Goal: Information Seeking & Learning: Understand process/instructions

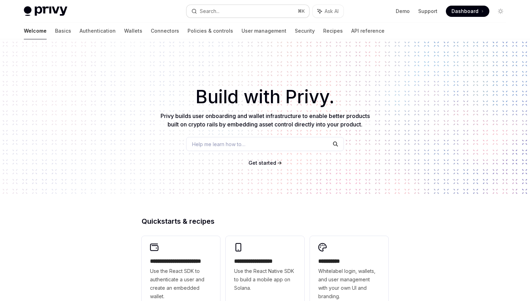
click at [219, 6] on button "Search... ⌘ K" at bounding box center [248, 11] width 123 height 13
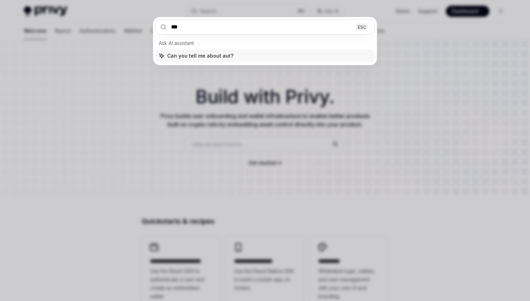
type input "****"
type textarea "*"
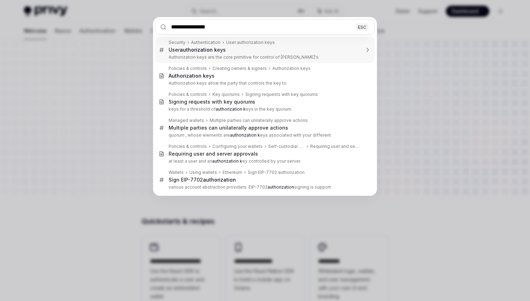
type input "**********"
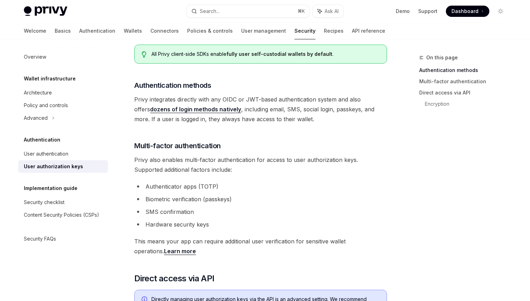
scroll to position [119, 0]
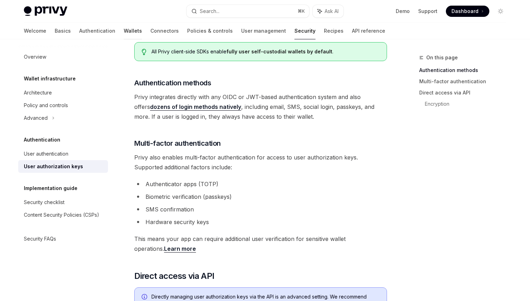
click at [124, 30] on link "Wallets" at bounding box center [133, 30] width 18 height 17
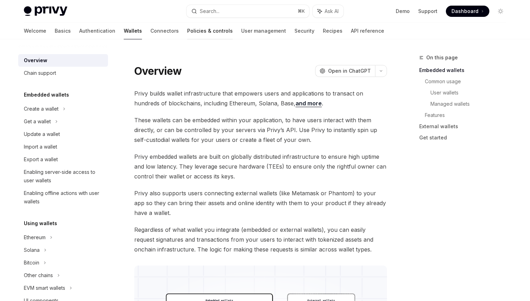
click at [187, 32] on link "Policies & controls" at bounding box center [210, 30] width 46 height 17
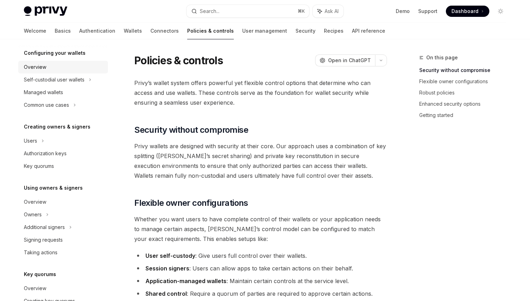
scroll to position [80, 0]
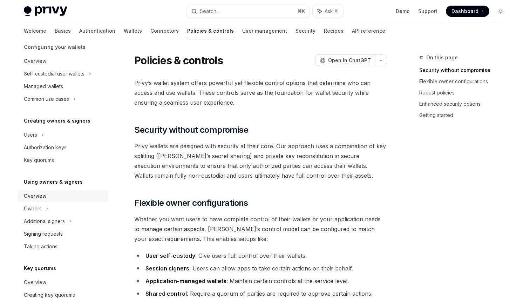
click at [52, 198] on div "Overview" at bounding box center [64, 196] width 80 height 8
click at [53, 195] on div "Overview" at bounding box center [64, 196] width 80 height 8
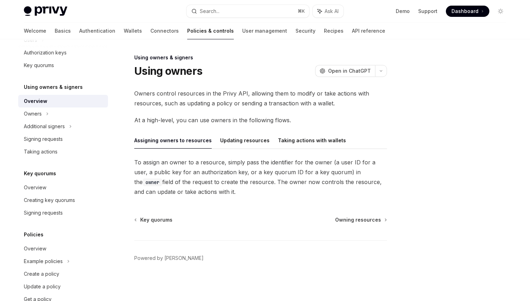
scroll to position [169, 0]
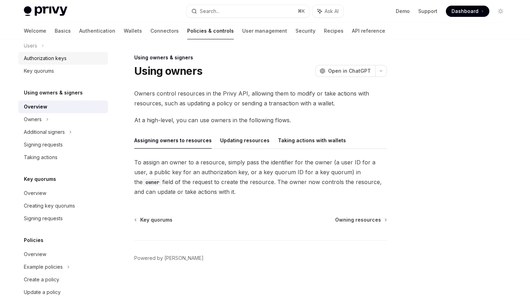
click at [51, 55] on div "Authorization keys" at bounding box center [45, 58] width 43 height 8
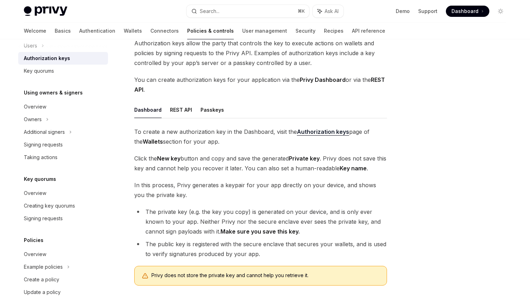
scroll to position [54, 0]
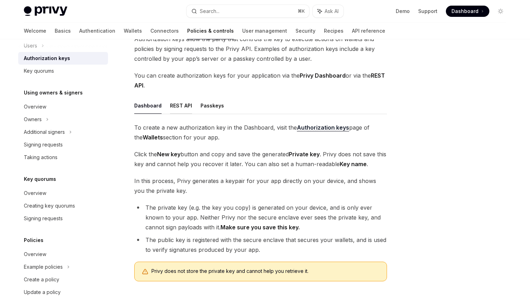
click at [179, 106] on button "REST API" at bounding box center [181, 105] width 22 height 16
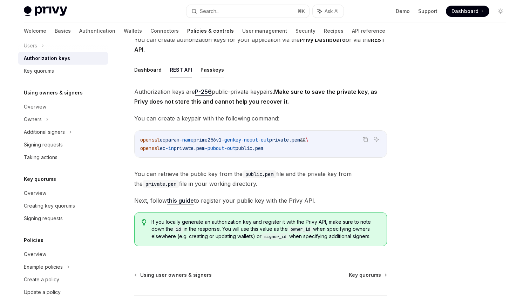
scroll to position [93, 0]
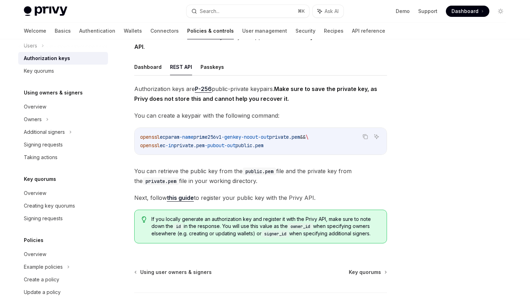
click at [177, 199] on link "this guide" at bounding box center [180, 197] width 27 height 7
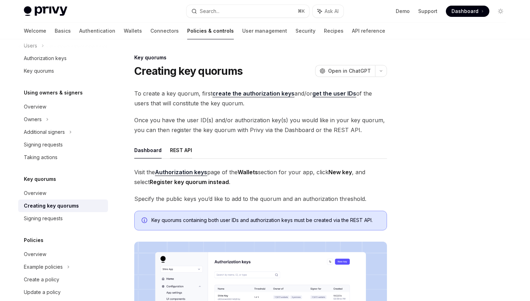
click at [175, 152] on button "REST API" at bounding box center [181, 150] width 22 height 16
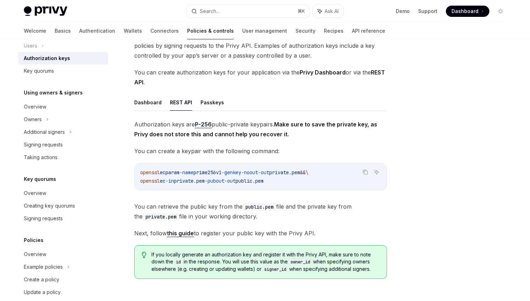
scroll to position [60, 0]
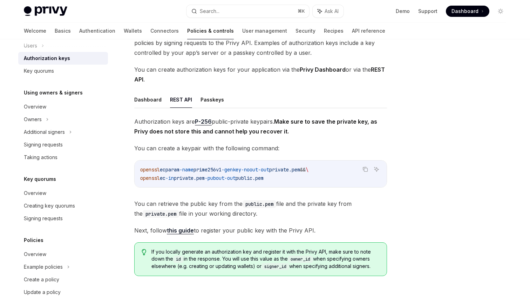
click at [181, 99] on button "REST API" at bounding box center [181, 99] width 22 height 16
click at [198, 101] on ul "Dashboard REST API Passkeys" at bounding box center [260, 99] width 253 height 17
click at [204, 101] on button "Passkeys" at bounding box center [213, 99] width 24 height 16
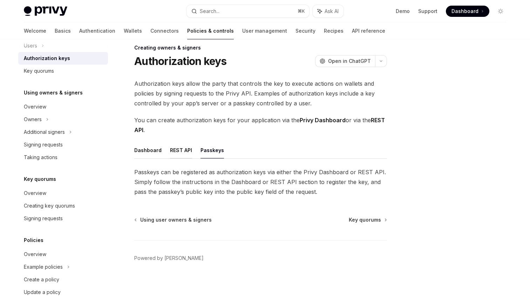
click at [179, 148] on button "REST API" at bounding box center [181, 150] width 22 height 16
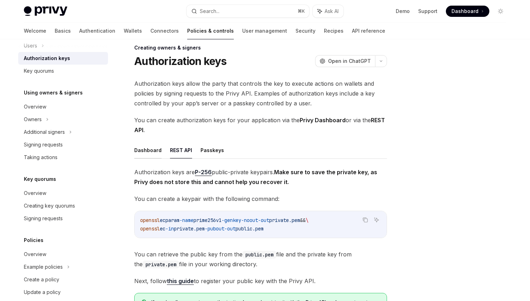
click at [156, 149] on button "Dashboard" at bounding box center [147, 150] width 27 height 16
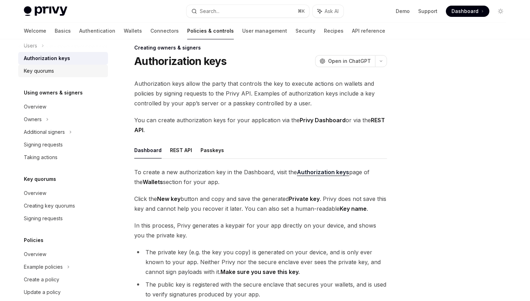
click at [55, 72] on div "Key quorums" at bounding box center [64, 71] width 80 height 8
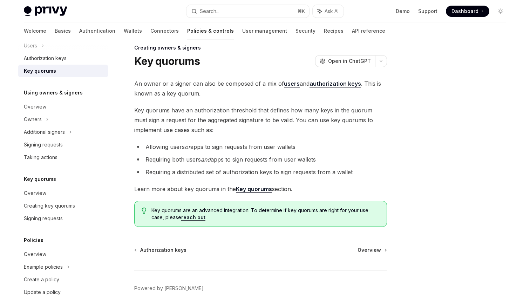
click at [254, 191] on strong "Key quorums" at bounding box center [254, 188] width 36 height 7
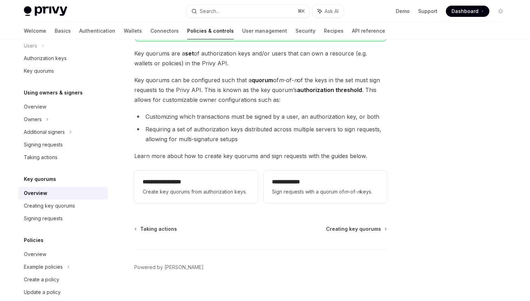
scroll to position [75, 0]
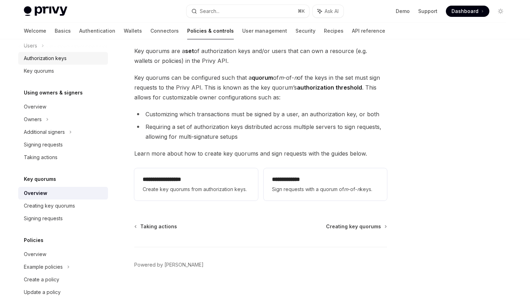
click at [47, 62] on div "Authorization keys" at bounding box center [45, 58] width 43 height 8
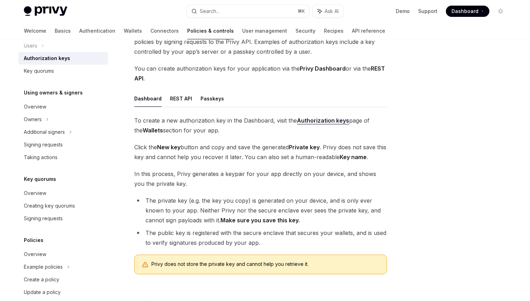
scroll to position [77, 0]
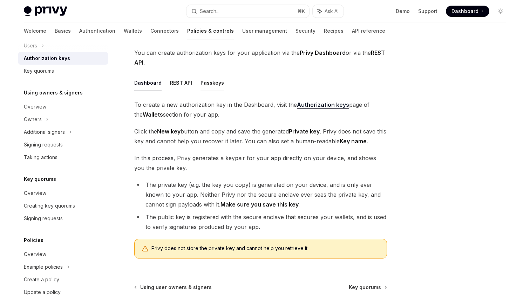
click at [209, 86] on button "Passkeys" at bounding box center [213, 82] width 24 height 16
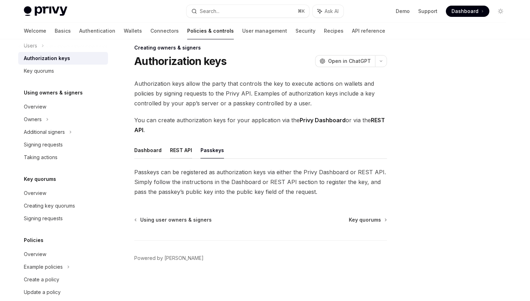
click at [177, 148] on button "REST API" at bounding box center [181, 150] width 22 height 16
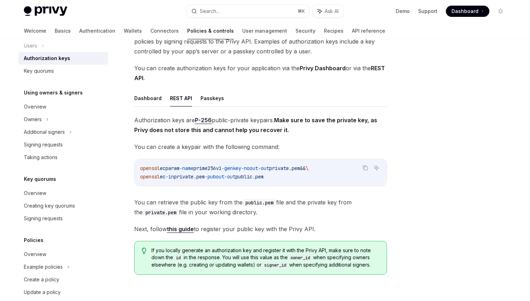
scroll to position [60, 0]
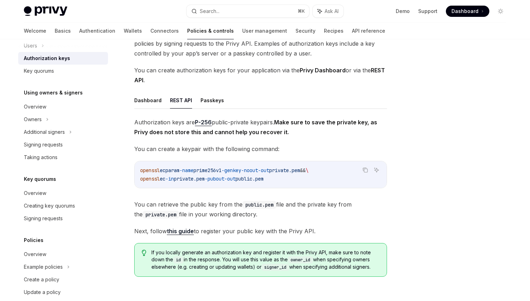
click at [183, 229] on link "this guide" at bounding box center [180, 230] width 27 height 7
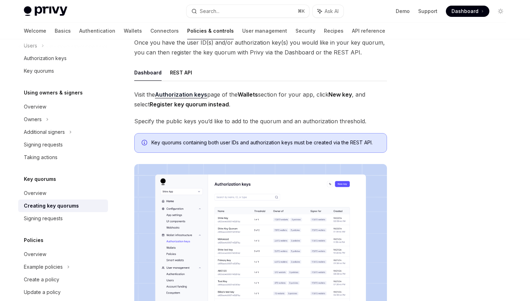
scroll to position [50, 0]
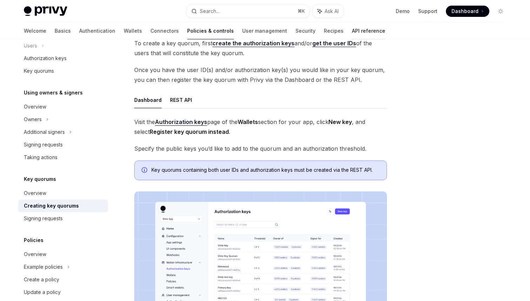
click at [352, 30] on link "API reference" at bounding box center [368, 30] width 33 height 17
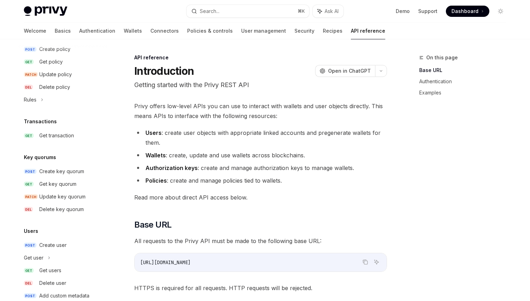
scroll to position [424, 0]
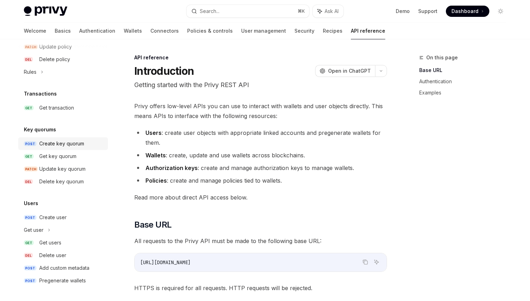
click at [70, 144] on div "Create key quorum" at bounding box center [61, 143] width 45 height 8
click at [80, 142] on div "Create key quorum" at bounding box center [61, 143] width 45 height 8
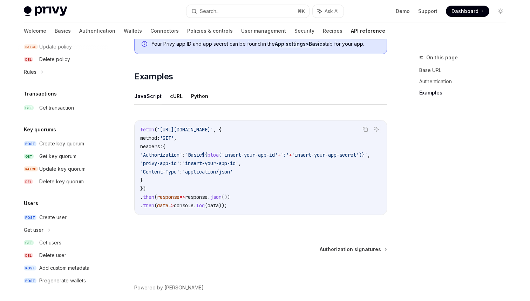
scroll to position [445, 0]
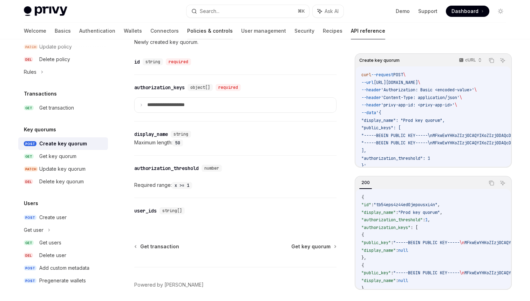
click at [187, 33] on link "Policies & controls" at bounding box center [210, 30] width 46 height 17
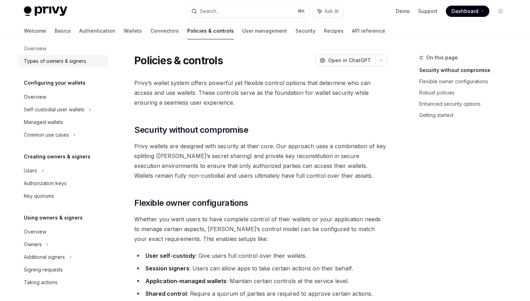
scroll to position [47, 0]
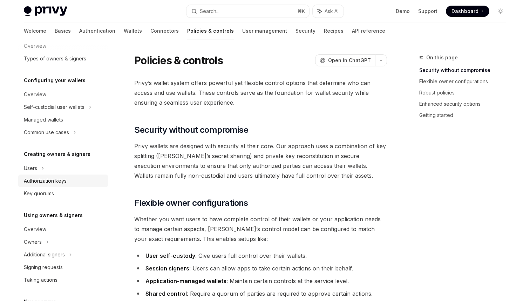
click at [65, 183] on div "Authorization keys" at bounding box center [45, 180] width 43 height 8
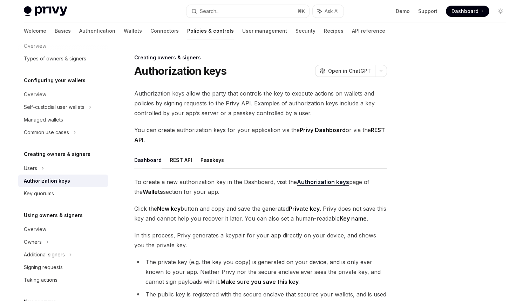
click at [192, 162] on ul "Dashboard REST API Passkeys" at bounding box center [260, 160] width 253 height 17
click at [187, 161] on button "REST API" at bounding box center [181, 160] width 22 height 16
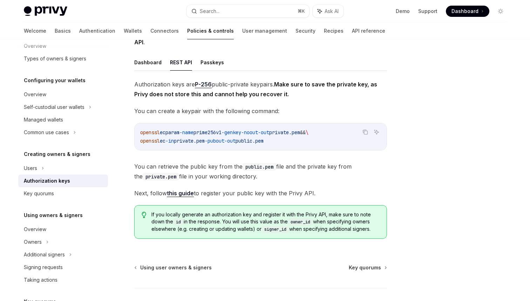
scroll to position [98, 0]
click at [190, 191] on link "this guide" at bounding box center [180, 192] width 27 height 7
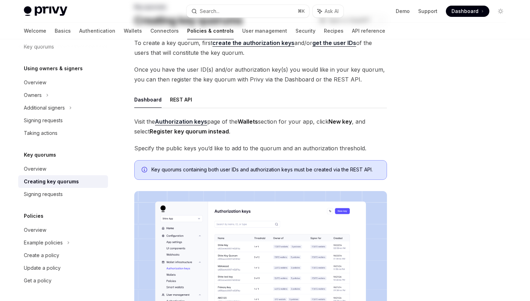
scroll to position [52, 0]
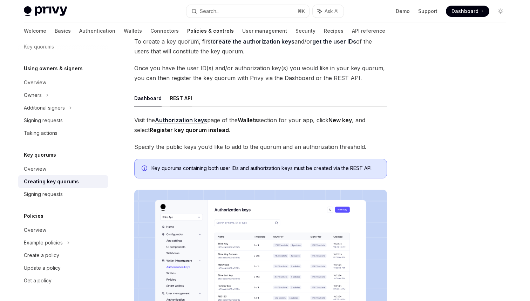
click at [180, 101] on button "REST API" at bounding box center [181, 98] width 22 height 16
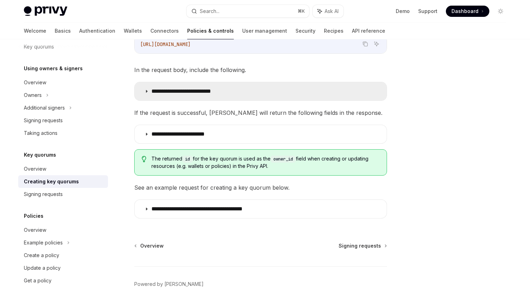
scroll to position [154, 0]
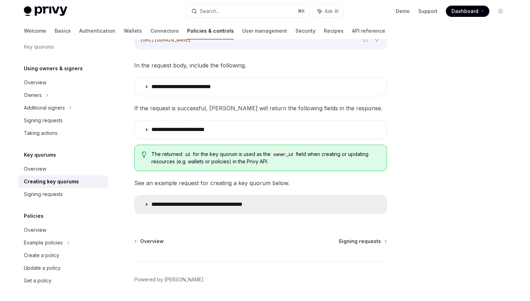
click at [230, 202] on p "**********" at bounding box center [214, 204] width 124 height 7
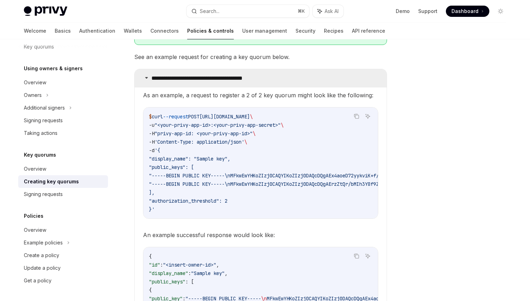
scroll to position [281, 0]
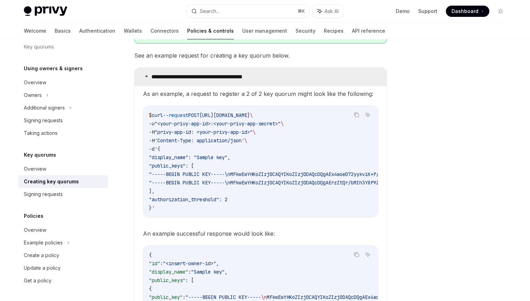
click at [227, 75] on p "**********" at bounding box center [214, 76] width 124 height 7
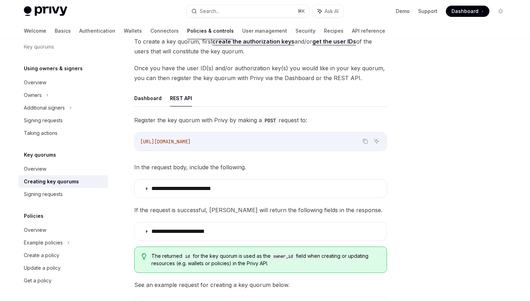
type textarea "*"
